Goal: Navigation & Orientation: Find specific page/section

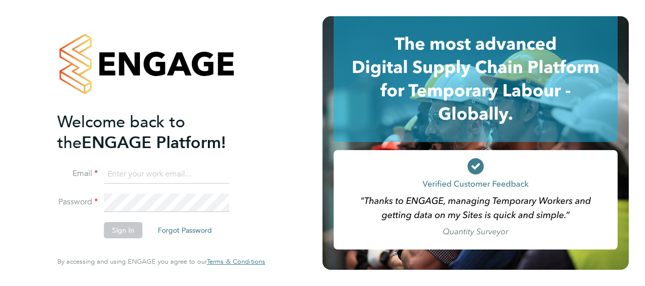
type input "chloe.taquin@thornbaker.co.uk"
click at [125, 232] on button "Sign In" at bounding box center [123, 230] width 39 height 16
click at [0, 0] on div "Sorry, we are having problems connecting to our services." at bounding box center [0, 0] width 0 height 0
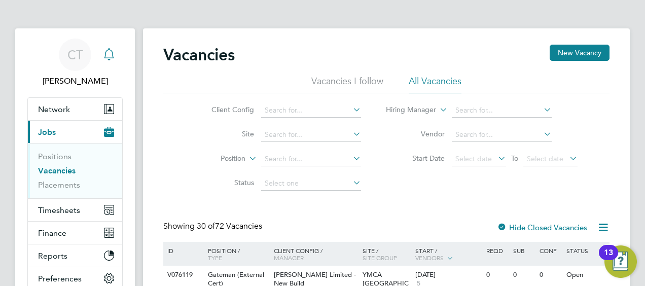
click at [105, 60] on icon "Main navigation" at bounding box center [109, 54] width 12 height 12
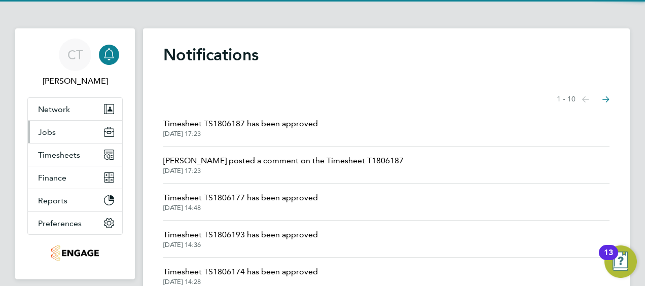
click at [61, 132] on button "Jobs" at bounding box center [75, 132] width 94 height 22
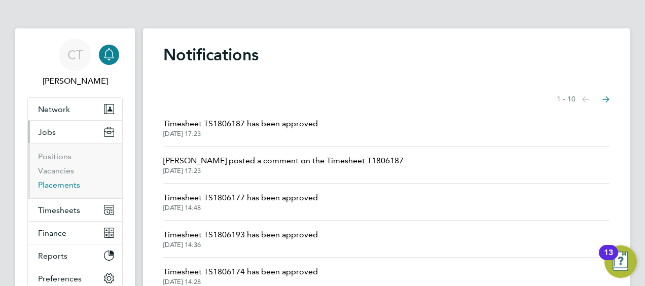
click at [67, 183] on link "Placements" at bounding box center [59, 185] width 42 height 10
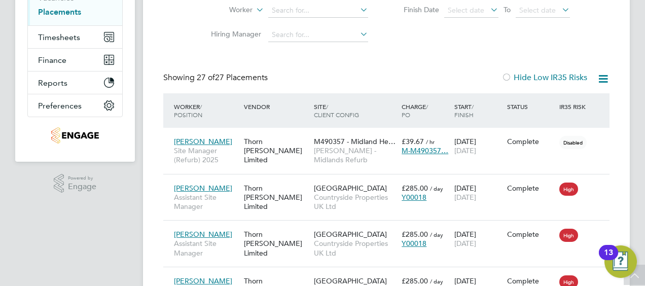
click at [605, 74] on icon at bounding box center [603, 79] width 13 height 13
